Goal: Transaction & Acquisition: Purchase product/service

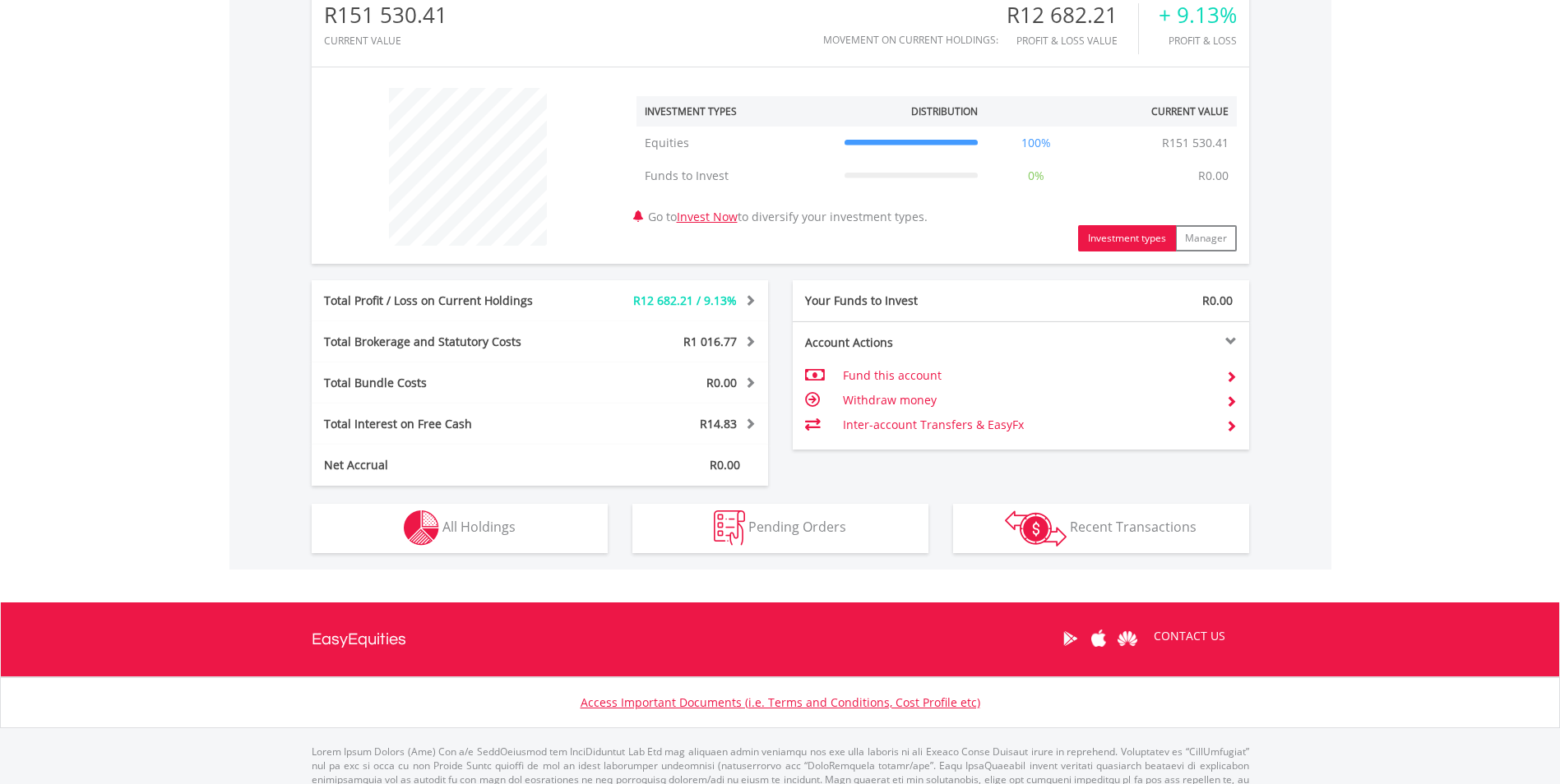
scroll to position [606, 0]
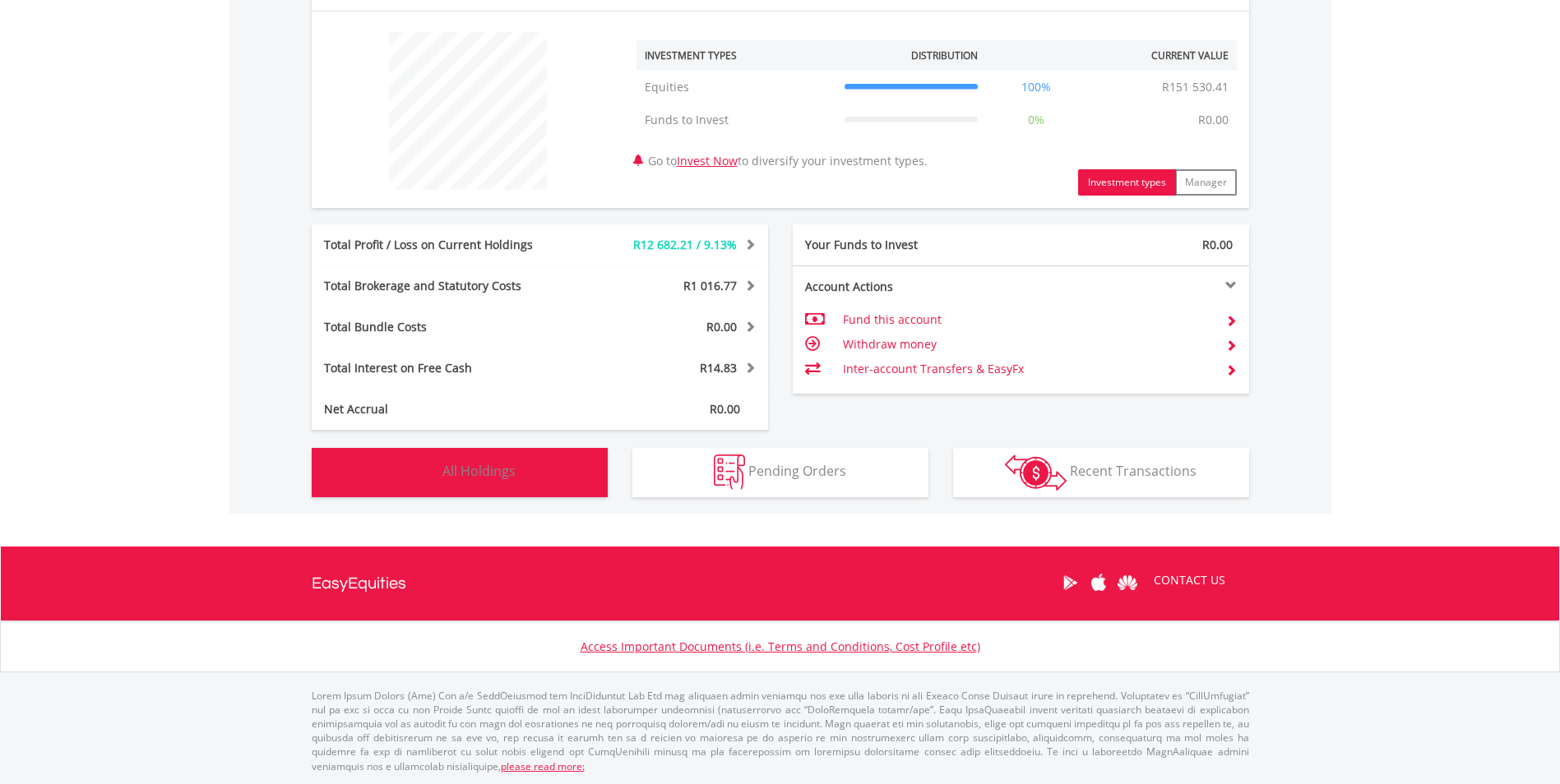
click at [566, 486] on button "Holdings All Holdings" at bounding box center [460, 472] width 296 height 49
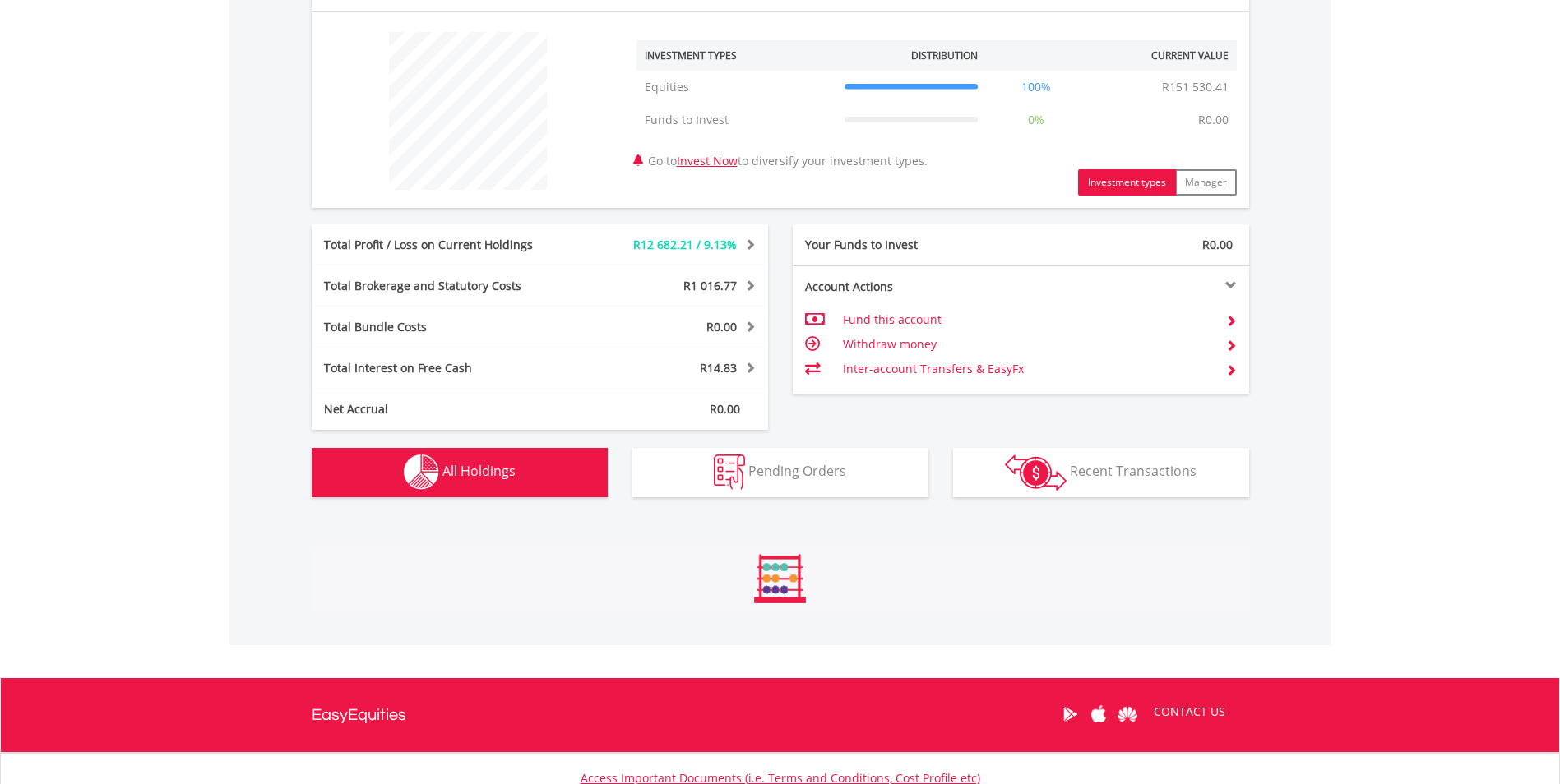
scroll to position [1153, 0]
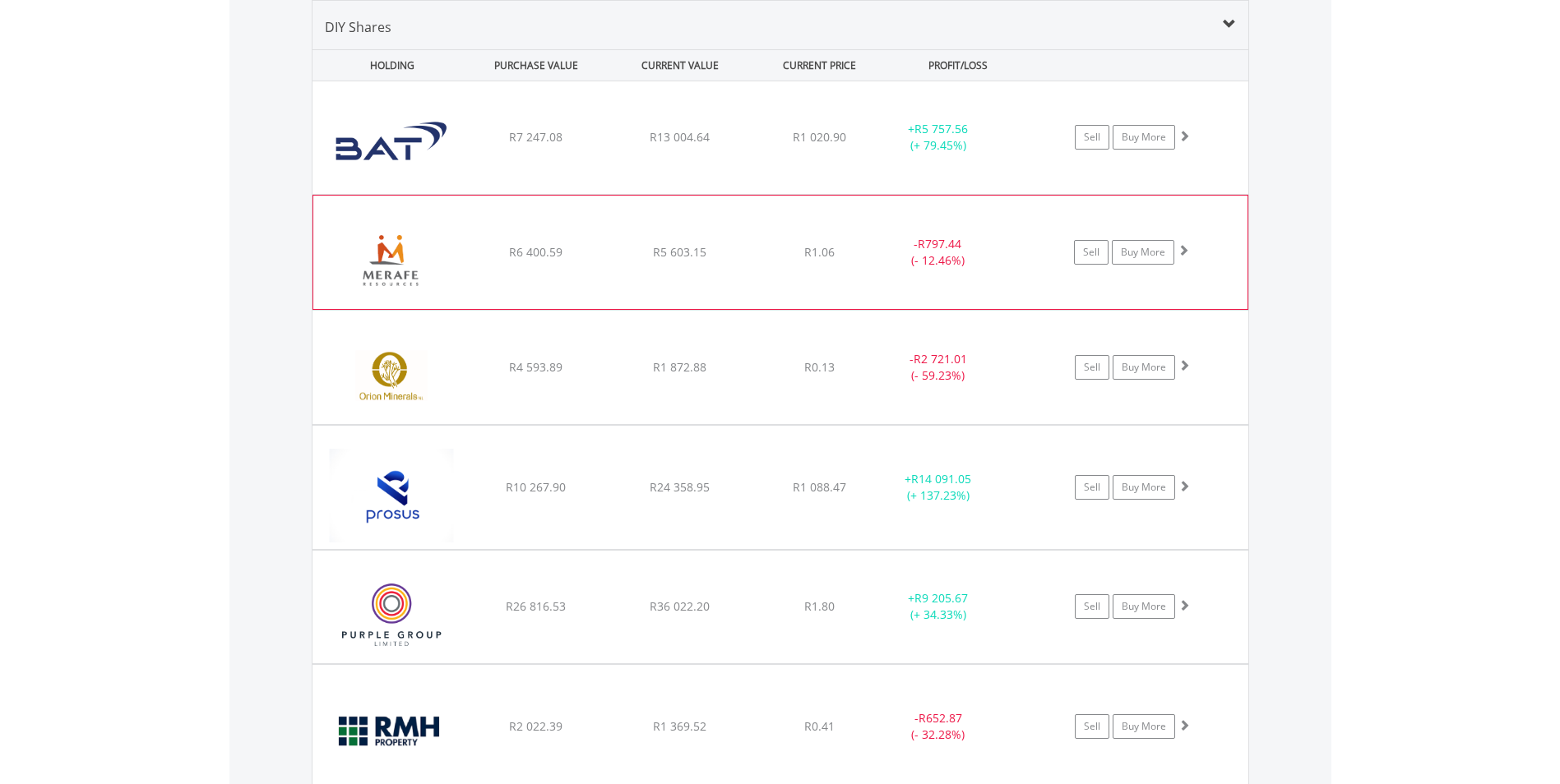
click at [540, 194] on div "﻿ Merafe Resources Limited R6 400.59 R5 603.15 R1.06 - R797.44 (- 12.46%) Sell …" at bounding box center [780, 138] width 936 height 113
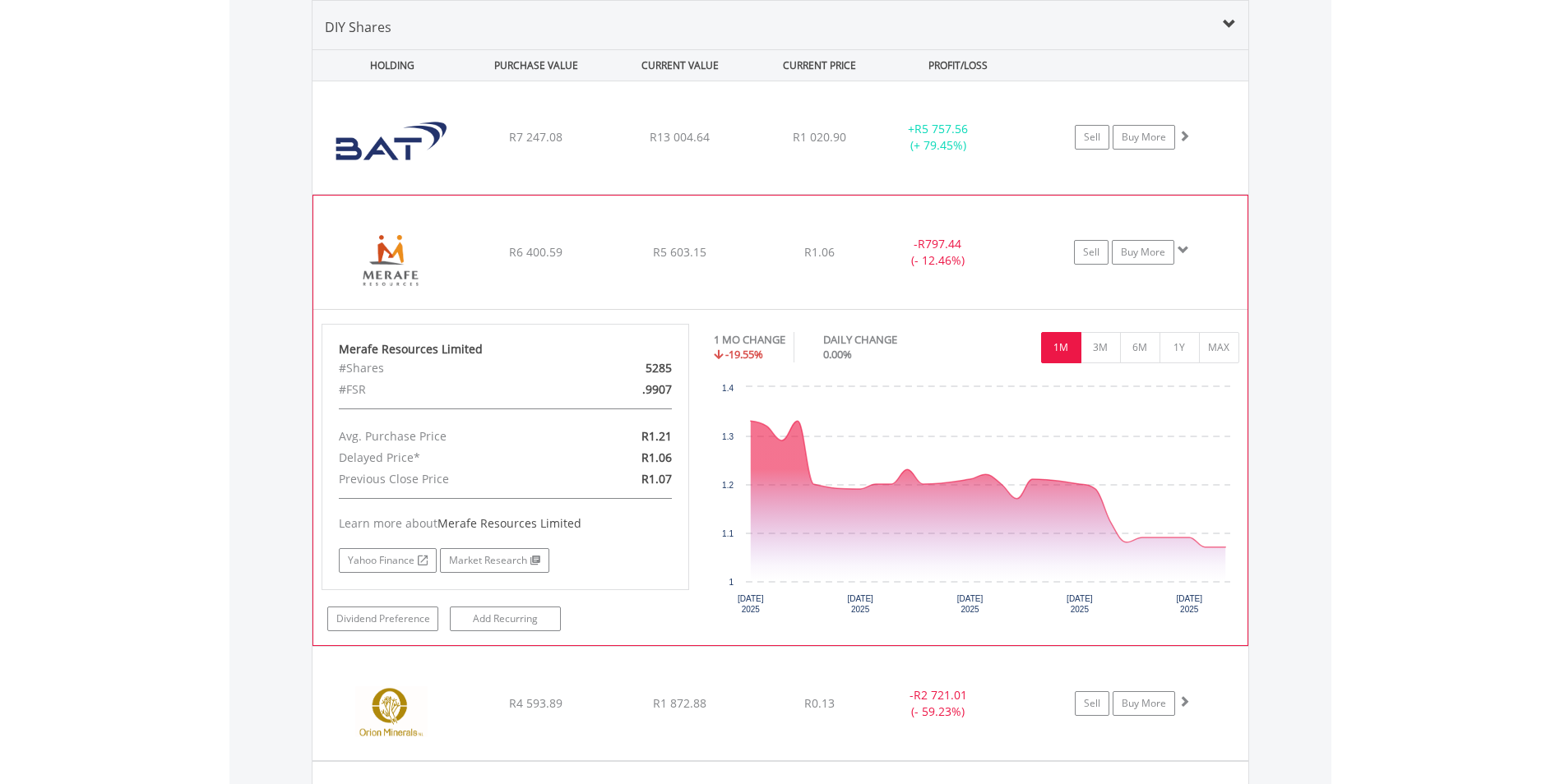
click at [559, 194] on div "﻿ Merafe Resources Limited R6 400.59 R5 603.15 R1.06 - R797.44 (- 12.46%) Sell …" at bounding box center [780, 138] width 936 height 113
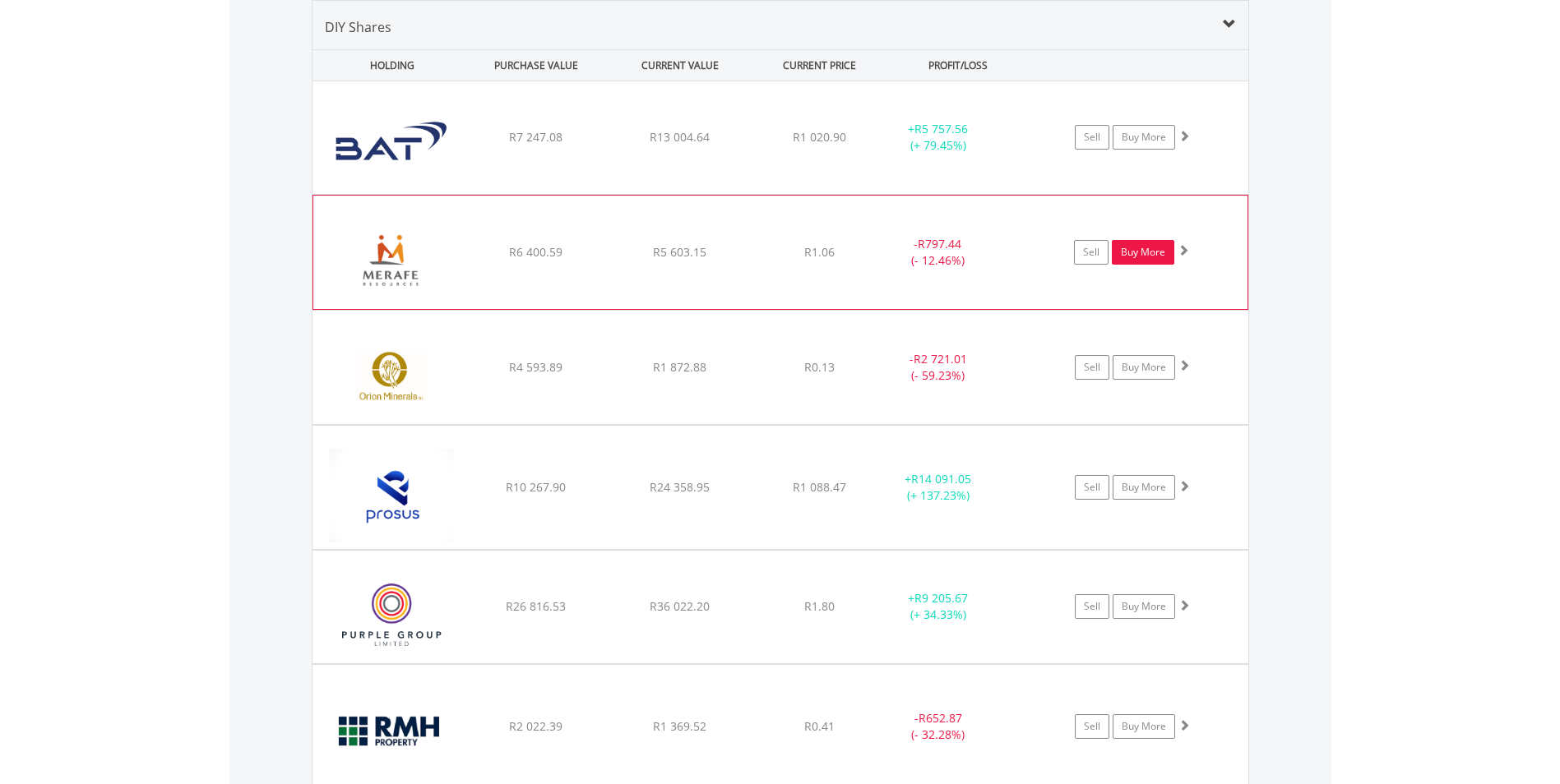
click at [1133, 258] on link "Buy More" at bounding box center [1143, 252] width 63 height 25
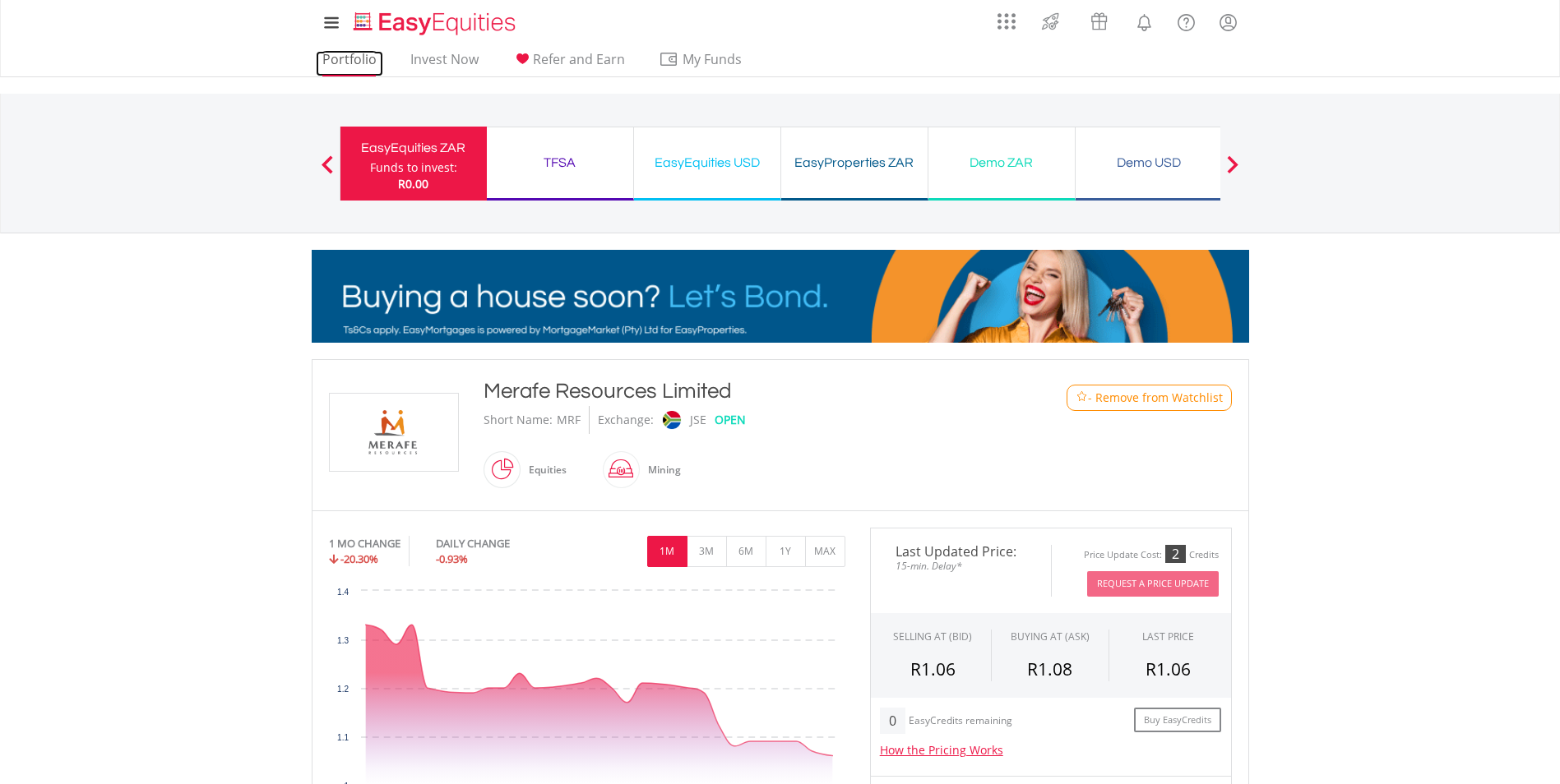
click at [330, 63] on link "Portfolio" at bounding box center [349, 64] width 68 height 26
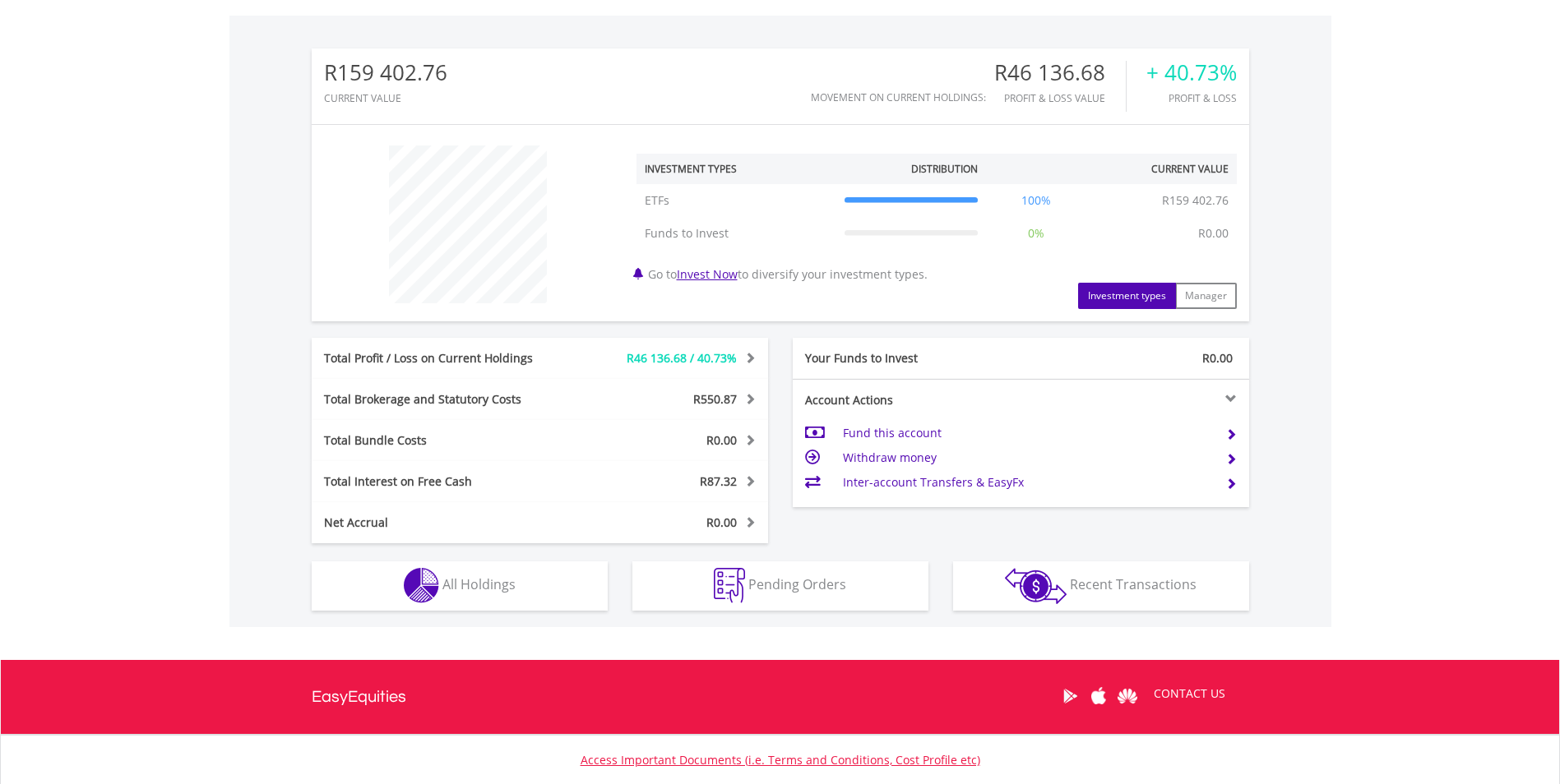
scroll to position [606, 0]
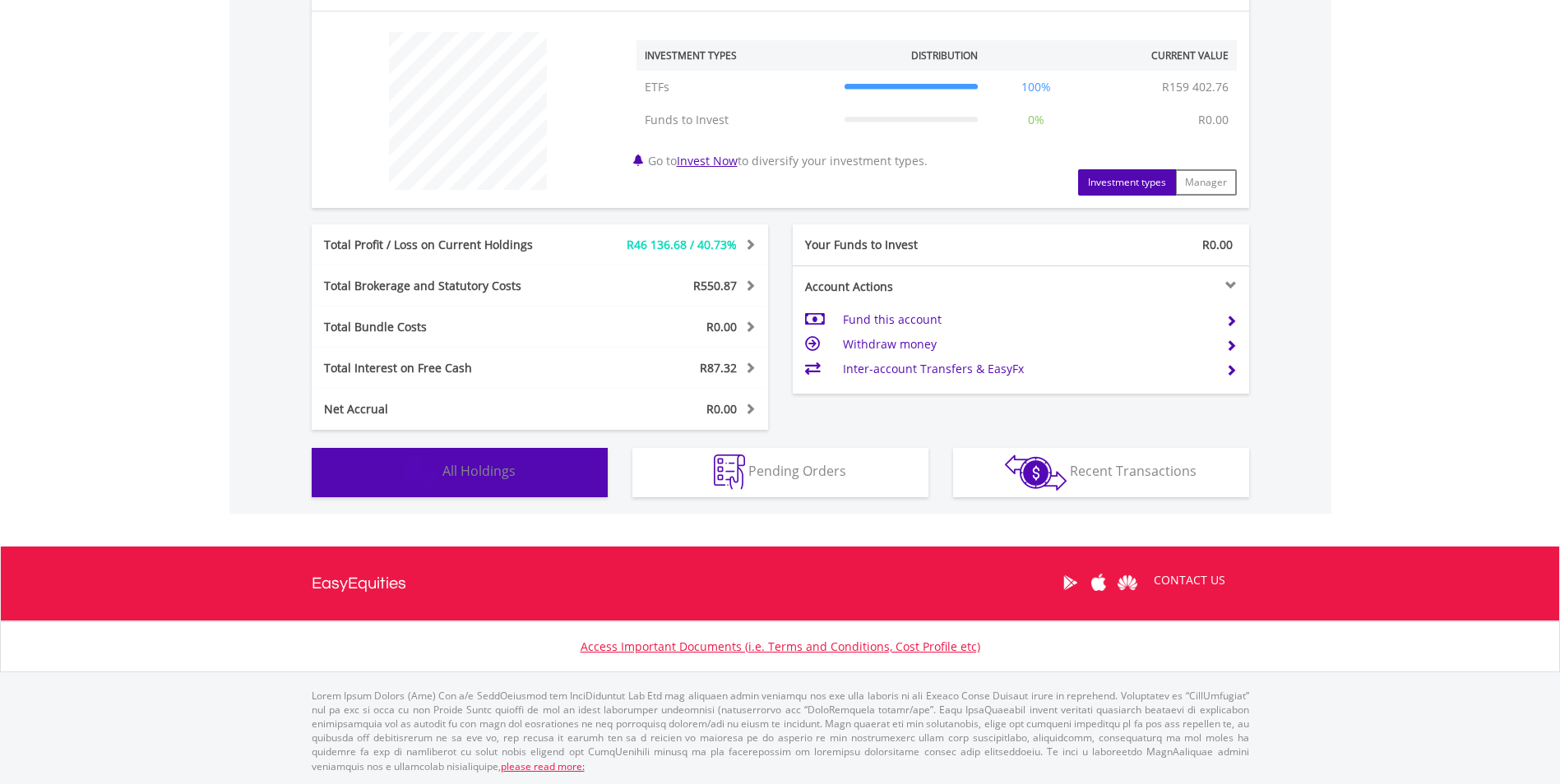
click at [556, 486] on button "Holdings All Holdings" at bounding box center [460, 472] width 296 height 49
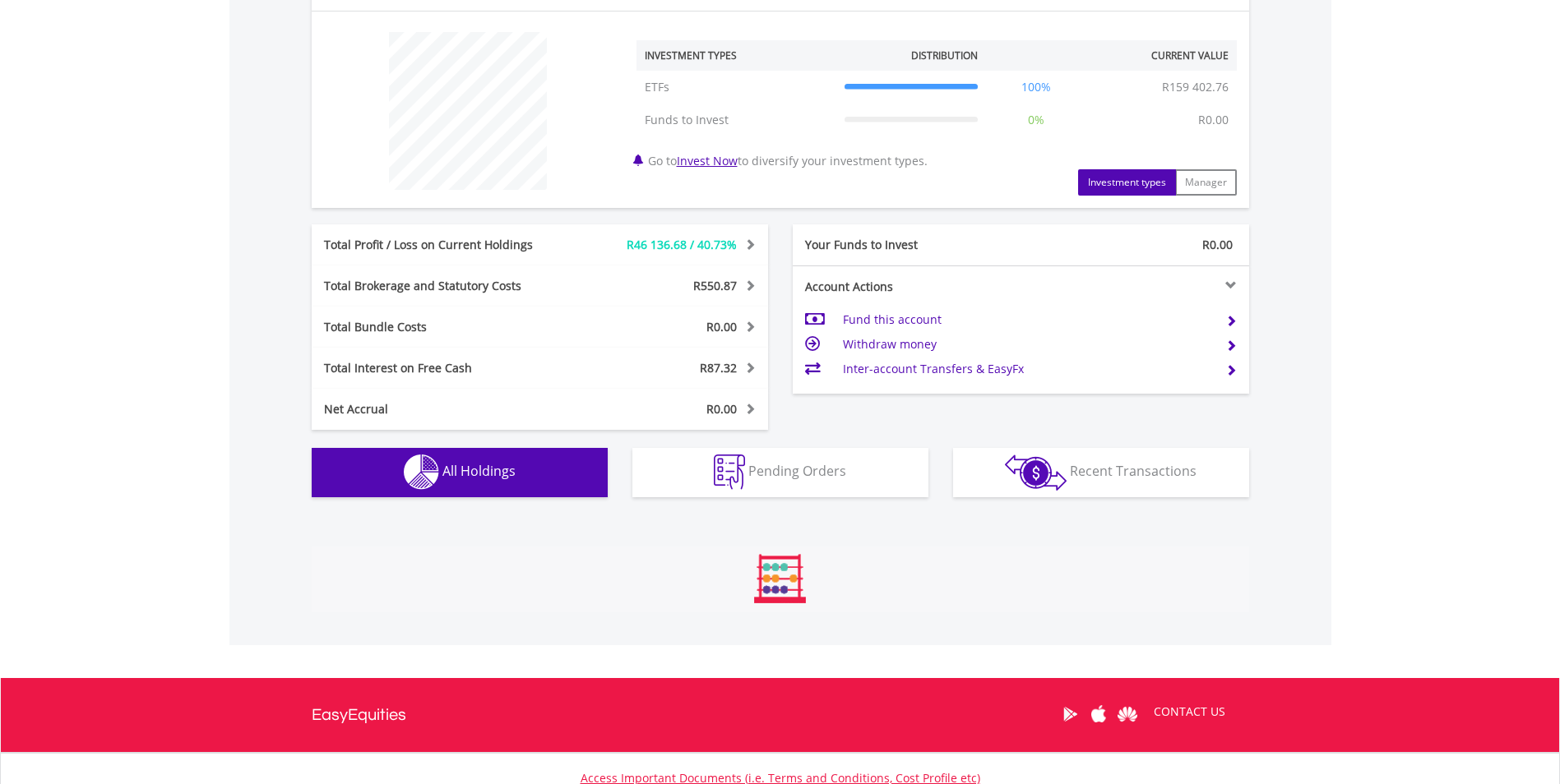
scroll to position [1153, 0]
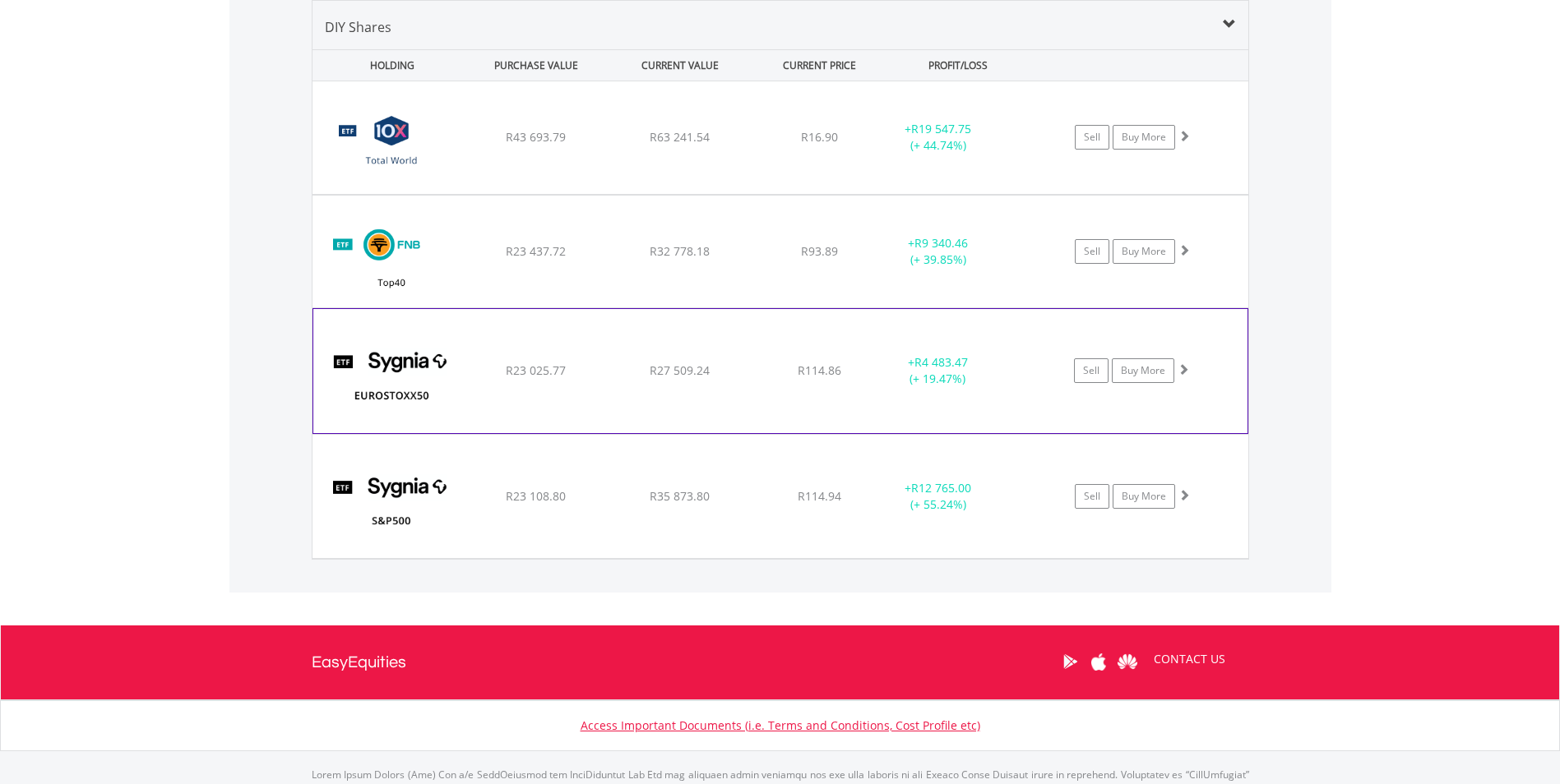
click at [574, 194] on div "﻿ SYGNIA ITRIX EUROSTOXX50 R23 025.77 R27 509.24 R114.86 + R4 483.47 (+ 19.47%)…" at bounding box center [780, 138] width 936 height 113
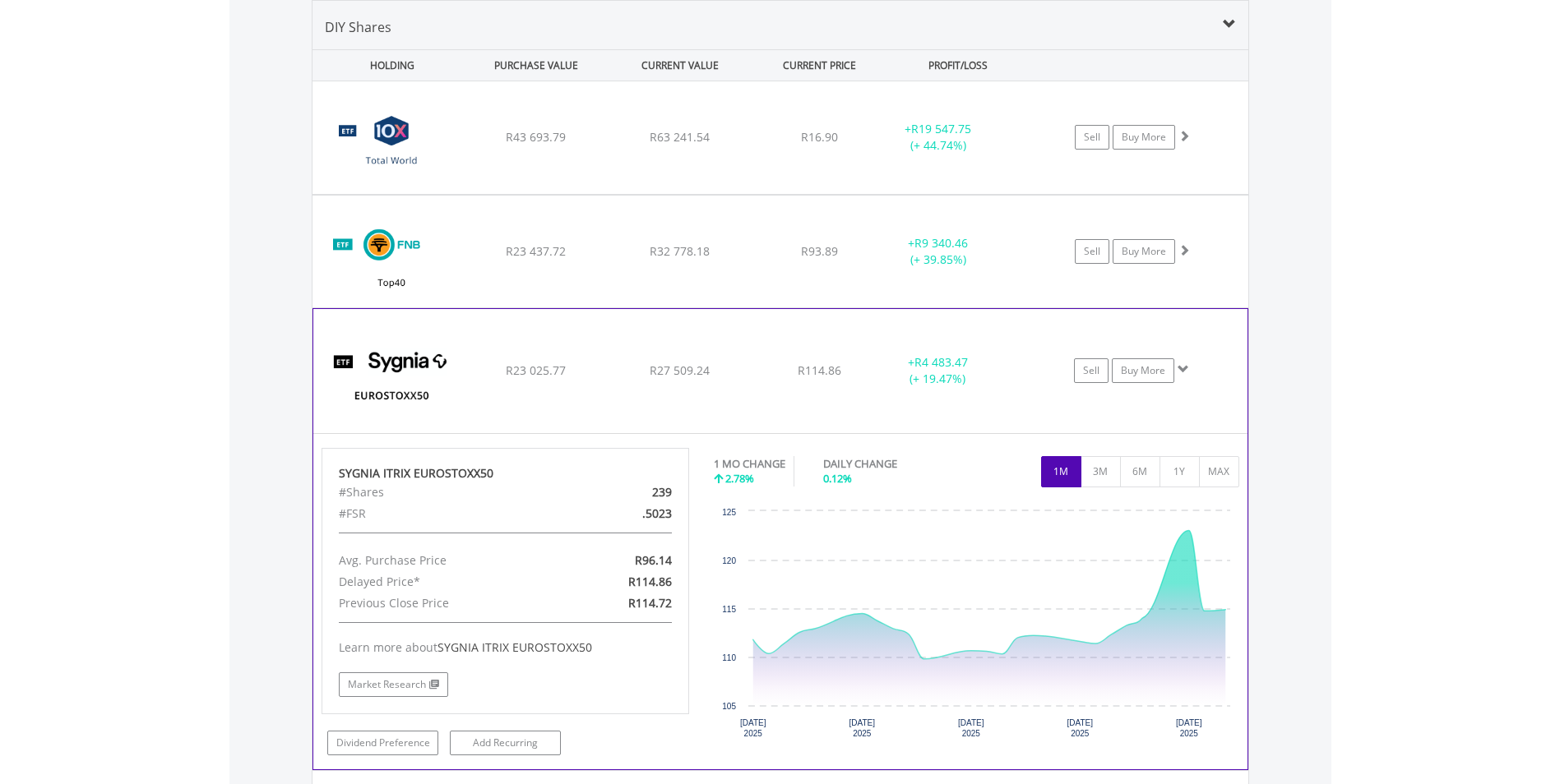
click at [579, 194] on div "﻿ SYGNIA ITRIX EUROSTOXX50 R23 025.77 R27 509.24 R114.86 + R4 483.47 (+ 19.47%)…" at bounding box center [780, 138] width 936 height 113
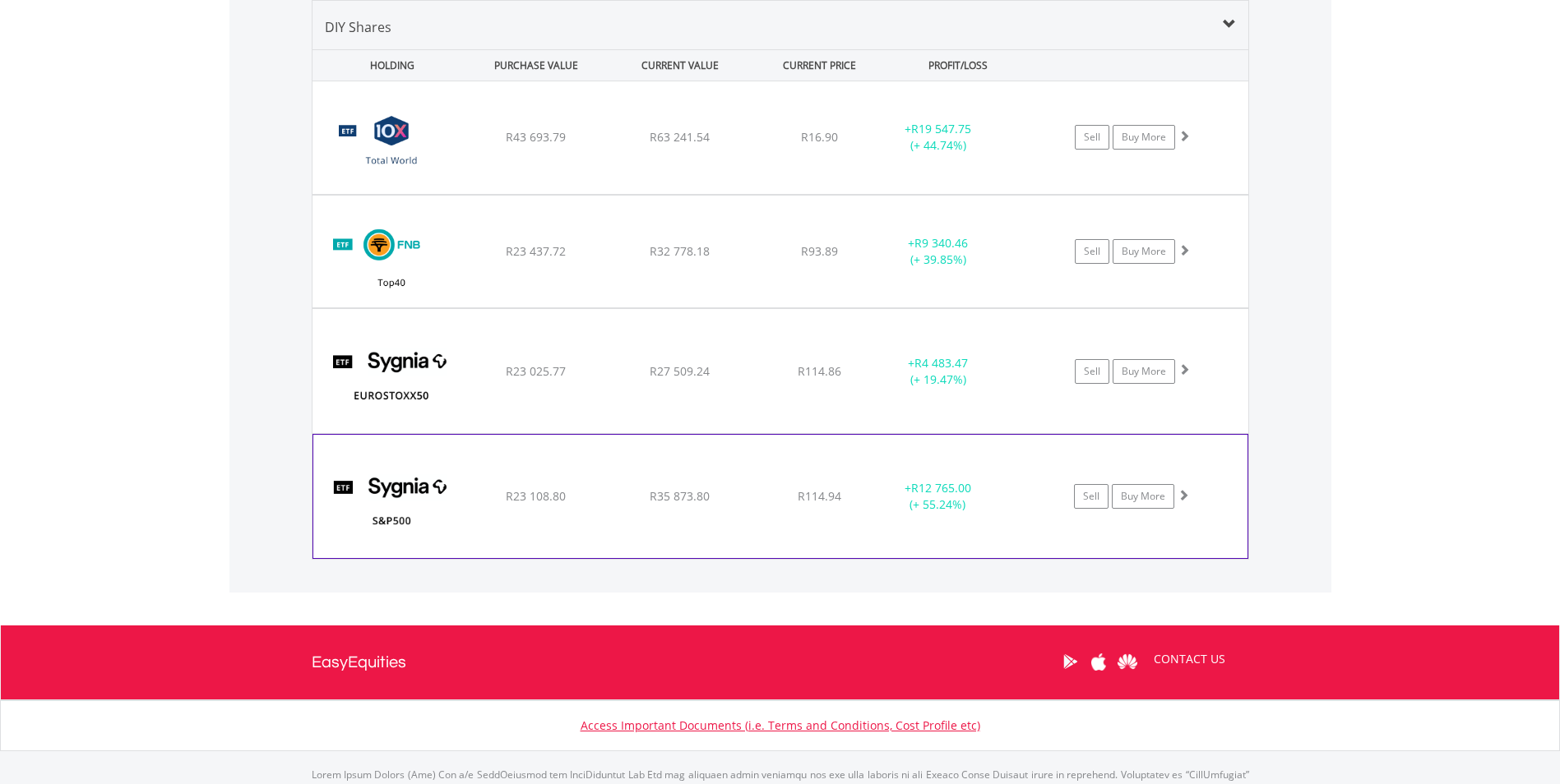
click at [578, 194] on div "﻿ Sygnia Itrix S&P 500 ETF R23 108.80 R35 873.80 R114.94 + R12 765.00 (+ 55.24%…" at bounding box center [780, 138] width 936 height 113
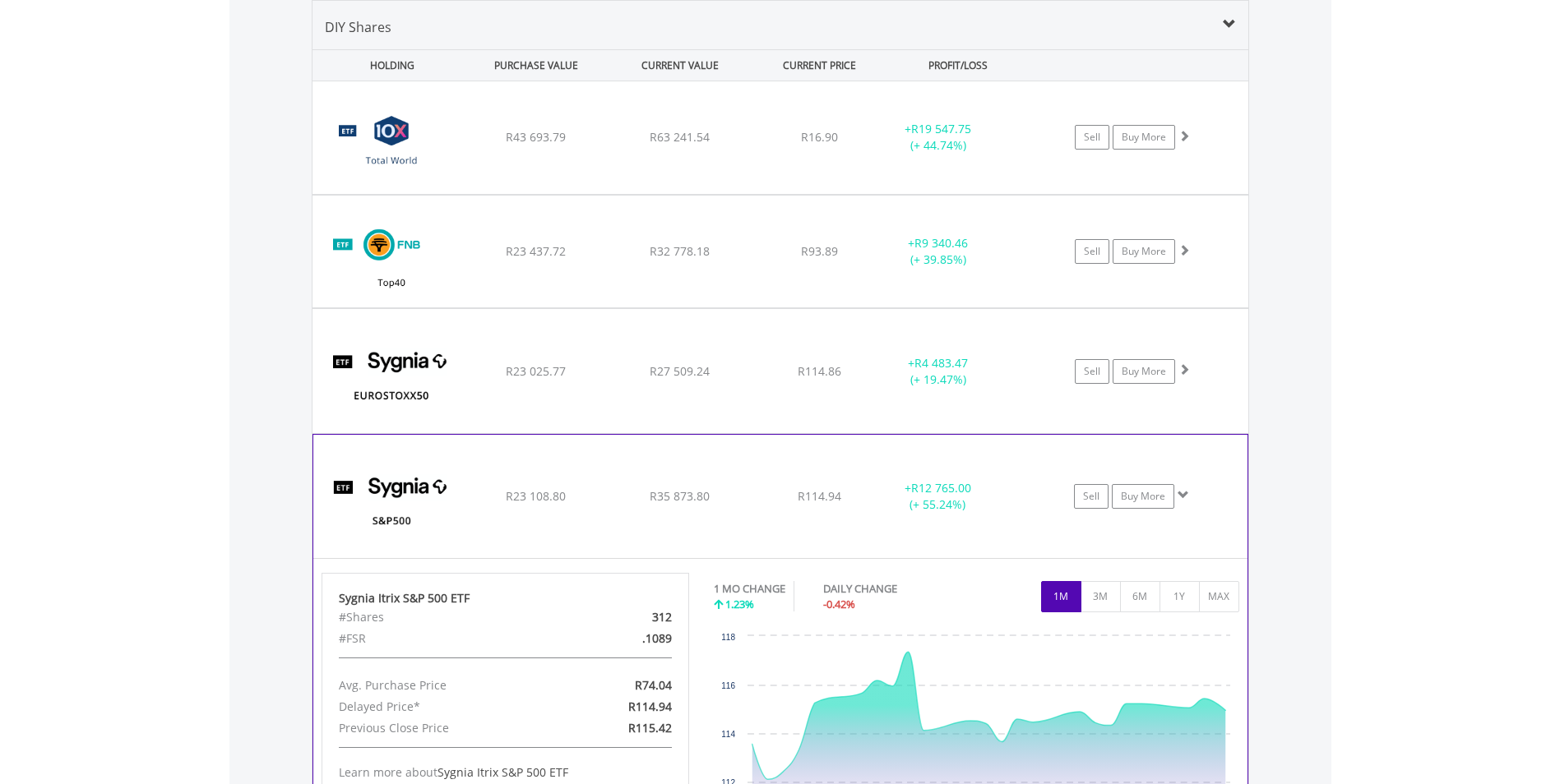
click at [578, 194] on div "﻿ Sygnia Itrix S&P 500 ETF R23 108.80 R35 873.80 R114.94 + R12 765.00 (+ 55.24%…" at bounding box center [780, 138] width 936 height 113
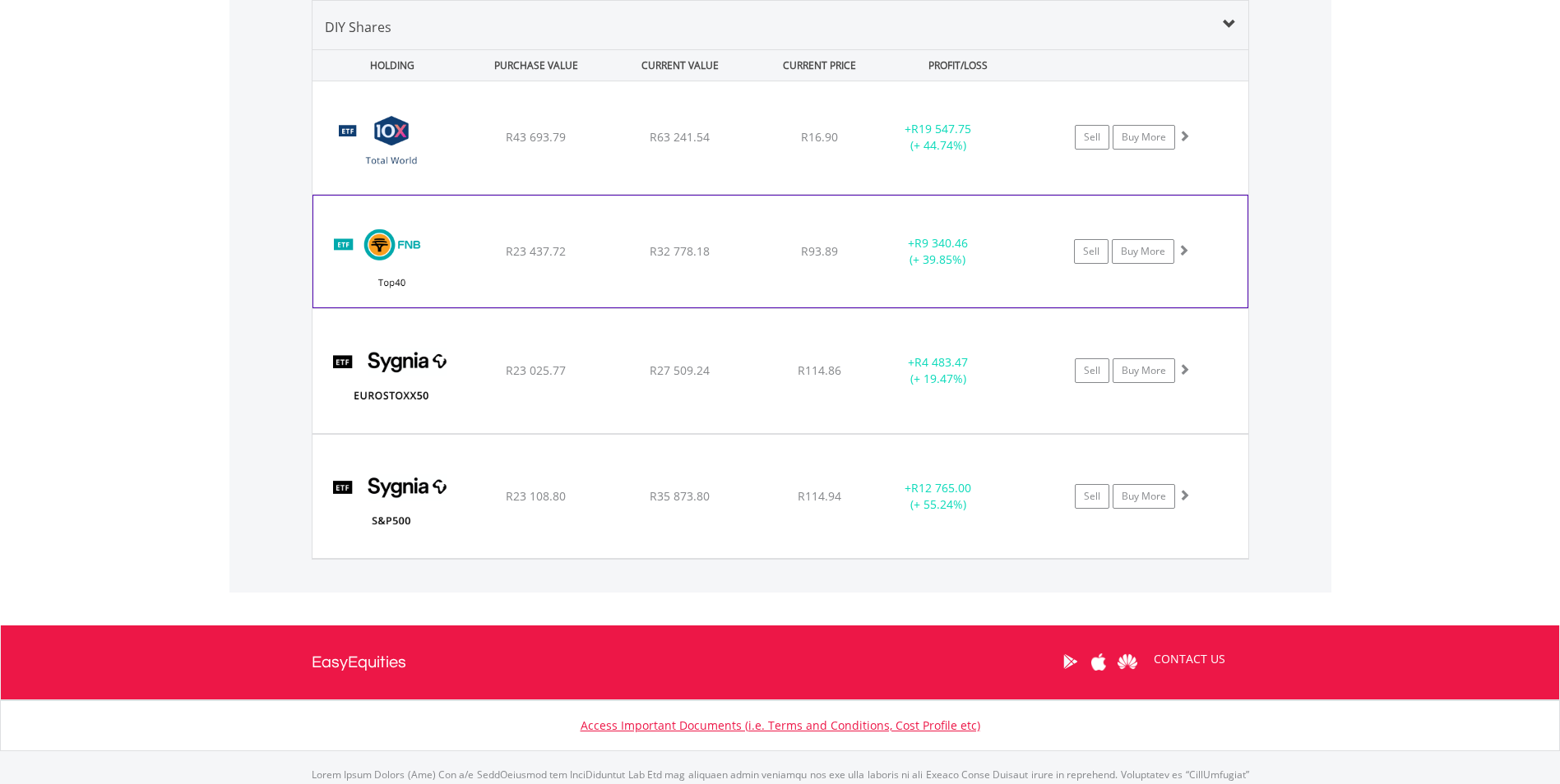
click at [592, 194] on div "﻿ FNB Top40 Exchange Traded Fund R23 437.72 R32 778.18 R93.89 + R9 340.46 (+ 39…" at bounding box center [780, 138] width 936 height 113
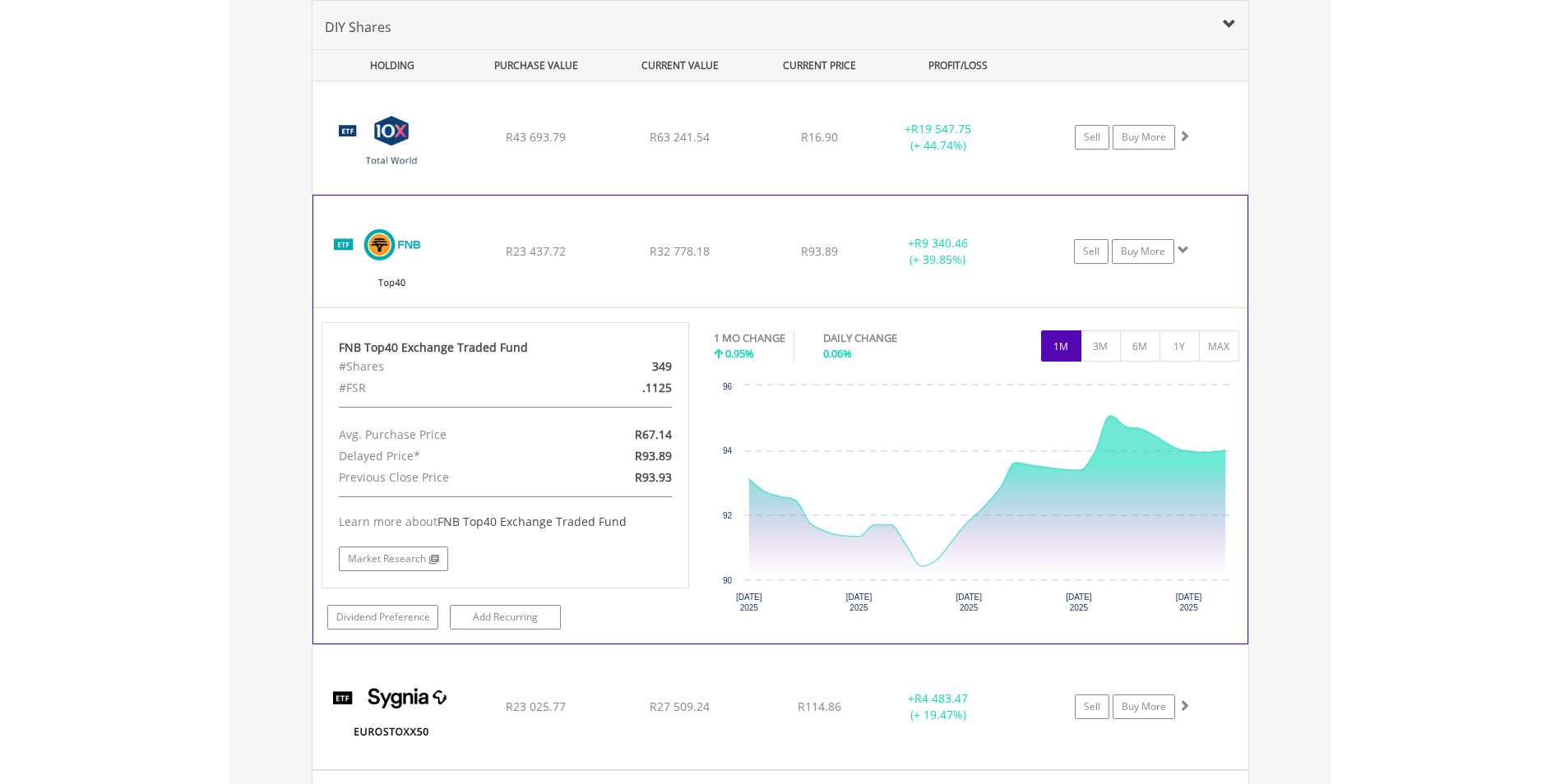
click at [592, 194] on div "﻿ FNB Top40 Exchange Traded Fund R23 437.72 R32 778.18 R93.89 + R9 340.46 (+ 39…" at bounding box center [780, 138] width 936 height 113
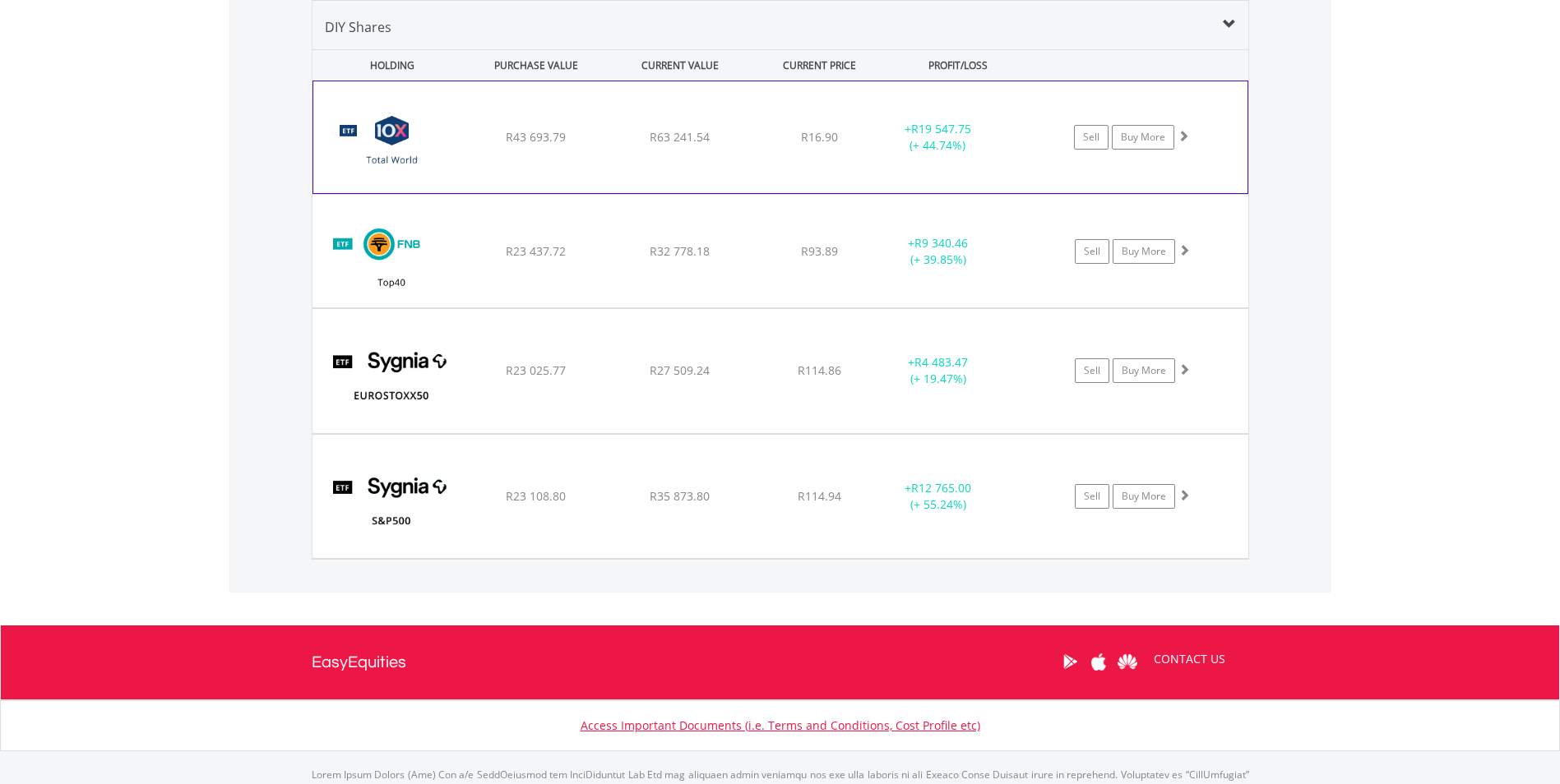
click at [622, 93] on div "﻿ 10X Total World Stock Feeder Exchange Traded Fund R43 693.79 R63 241.54 R16.9…" at bounding box center [780, 137] width 934 height 112
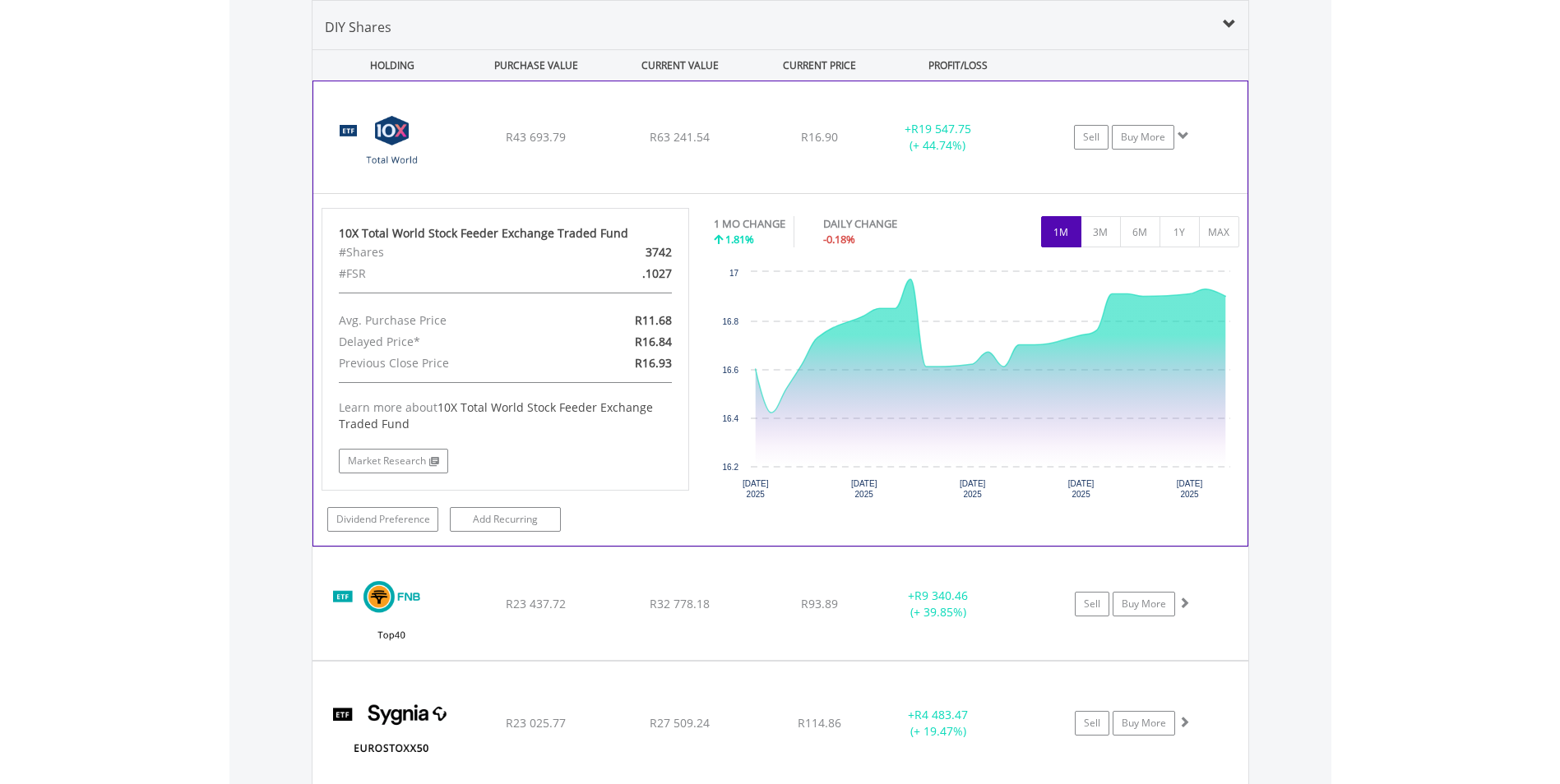
click at [622, 93] on div "﻿ 10X Total World Stock Feeder Exchange Traded Fund R43 693.79 R63 241.54 R16.9…" at bounding box center [780, 137] width 934 height 112
